Goal: Task Accomplishment & Management: Use online tool/utility

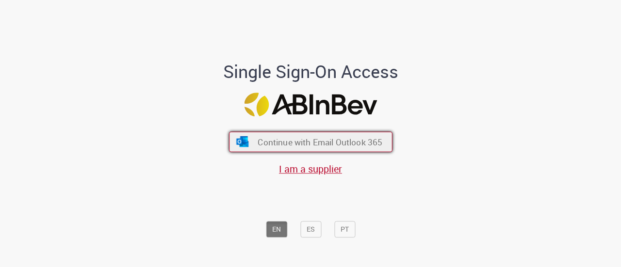
click at [363, 142] on span "Continue with Email Outlook 365" at bounding box center [320, 141] width 125 height 11
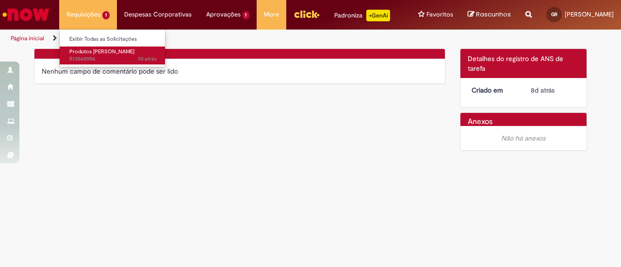
click at [77, 54] on span "Produtos [PERSON_NAME]" at bounding box center [101, 51] width 65 height 7
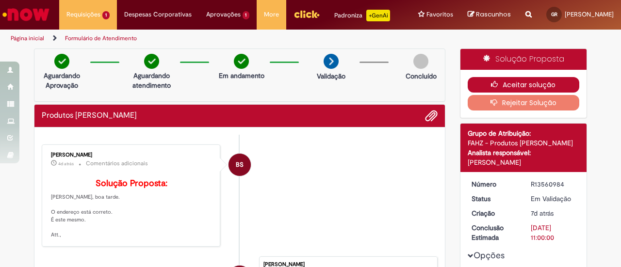
click at [491, 88] on icon "button" at bounding box center [497, 84] width 12 height 7
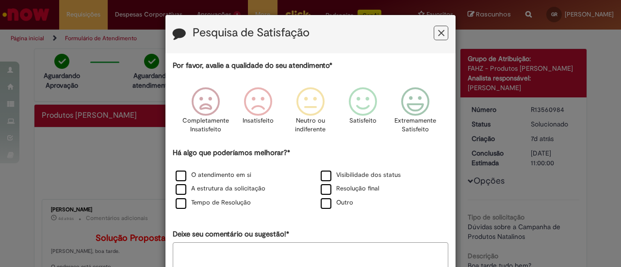
click at [438, 30] on icon "Feedback" at bounding box center [441, 33] width 6 height 10
